Goal: Task Accomplishment & Management: Manage account settings

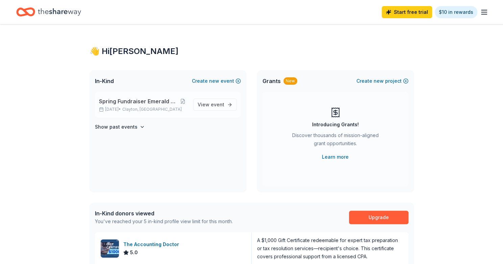
click at [140, 102] on span "Spring Fundraiser Emerald Ball Hibernians" at bounding box center [138, 101] width 79 height 8
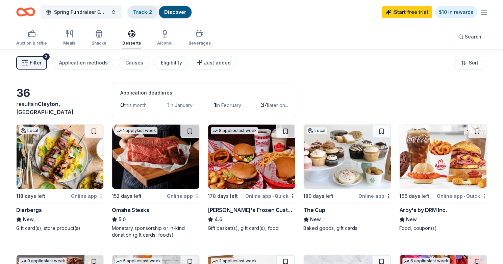
click at [138, 9] on link "Track · 2" at bounding box center [142, 12] width 19 height 6
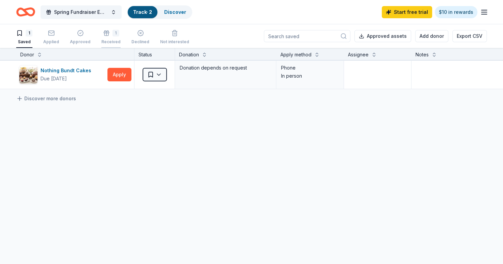
click at [105, 38] on div "1 Received" at bounding box center [110, 37] width 19 height 15
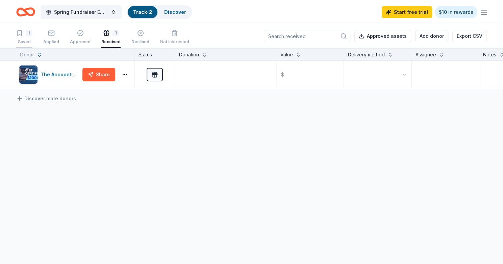
click at [25, 37] on div "1 Saved" at bounding box center [24, 37] width 16 height 15
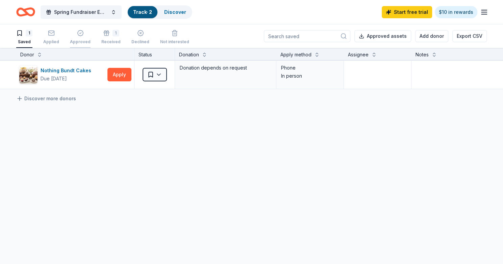
click at [78, 39] on div "Approved" at bounding box center [80, 37] width 21 height 15
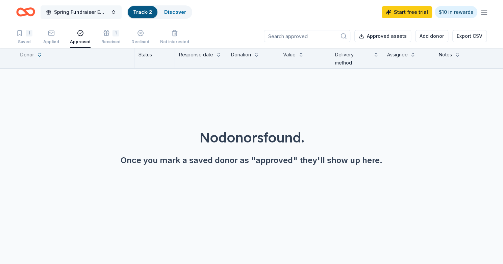
click at [84, 12] on span "Spring Fundraiser Emerald Ball Hibernians" at bounding box center [81, 12] width 54 height 8
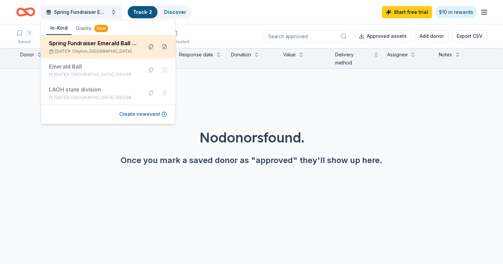
click at [78, 43] on div "Spring Fundraiser Emerald Ball Hibernians" at bounding box center [93, 43] width 89 height 8
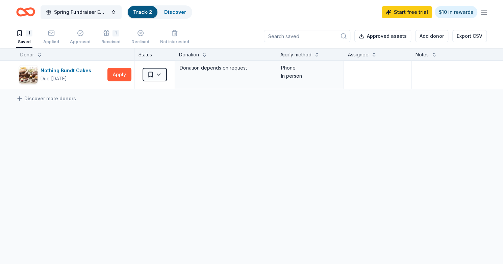
click at [165, 201] on div "Nothing Bundt Cakes Due [DATE] Apply Saved Donation depends on request Phone In…" at bounding box center [264, 138] width 529 height 156
click at [51, 40] on div "Applied" at bounding box center [51, 41] width 16 height 5
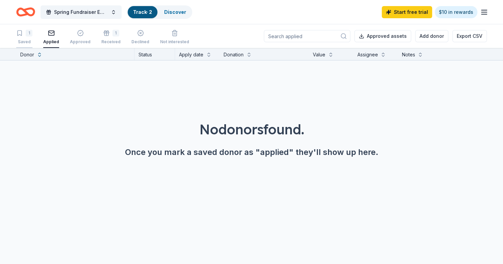
click at [29, 35] on div "1" at bounding box center [29, 33] width 7 height 7
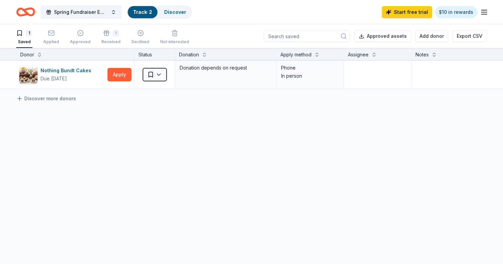
click at [28, 10] on icon "Home" at bounding box center [25, 12] width 19 height 16
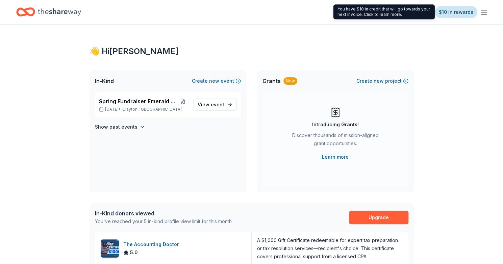
click at [450, 11] on link "$10 in rewards" at bounding box center [456, 12] width 43 height 12
